Goal: Transaction & Acquisition: Download file/media

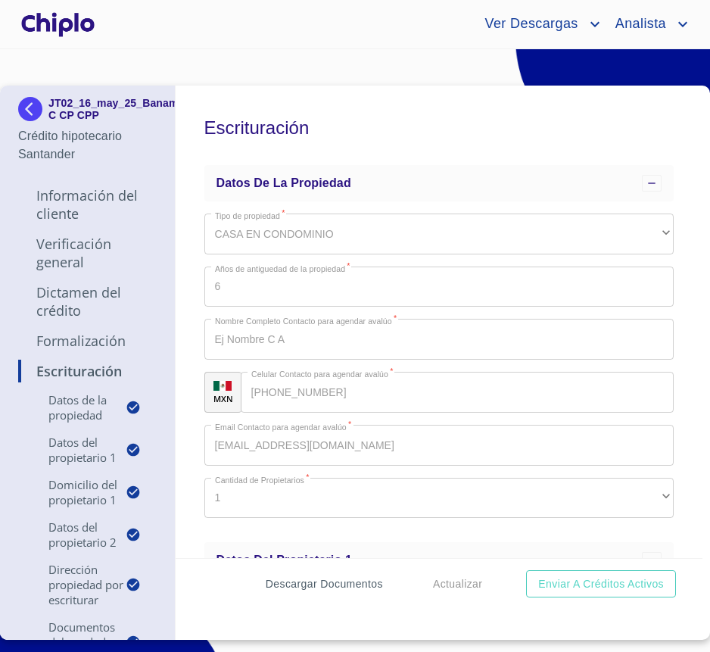
click at [338, 582] on span "Descargar Documentos" at bounding box center [324, 584] width 117 height 19
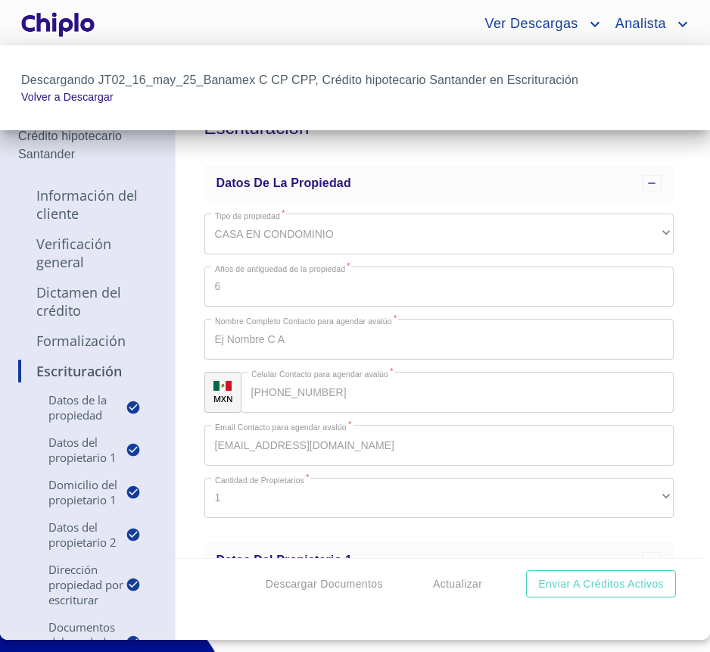
click at [154, 31] on div at bounding box center [355, 326] width 710 height 652
